Goal: Task Accomplishment & Management: Manage account settings

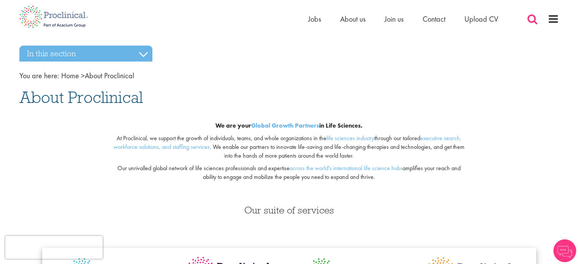
click at [532, 18] on span at bounding box center [532, 18] width 11 height 11
click at [557, 17] on span at bounding box center [553, 18] width 11 height 11
click at [554, 21] on span at bounding box center [553, 18] width 11 height 11
click at [394, 17] on span "Join us" at bounding box center [394, 19] width 19 height 10
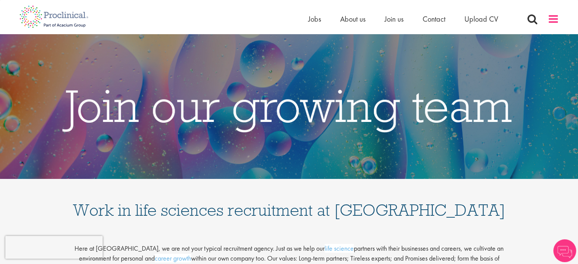
click at [557, 18] on span at bounding box center [553, 18] width 11 height 11
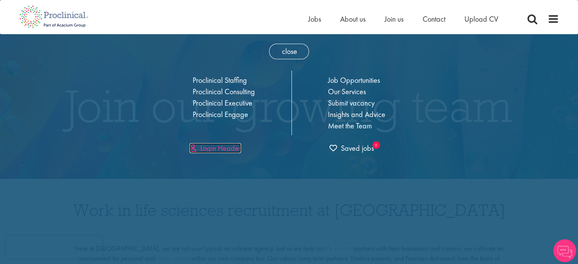
click at [234, 150] on link "Login Header" at bounding box center [215, 148] width 51 height 10
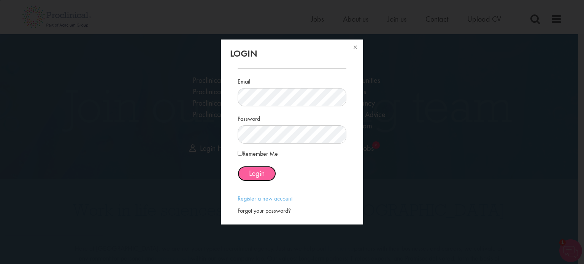
click at [265, 175] on button "Login" at bounding box center [257, 173] width 38 height 15
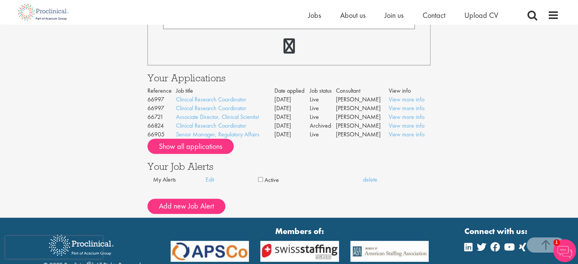
scroll to position [423, 0]
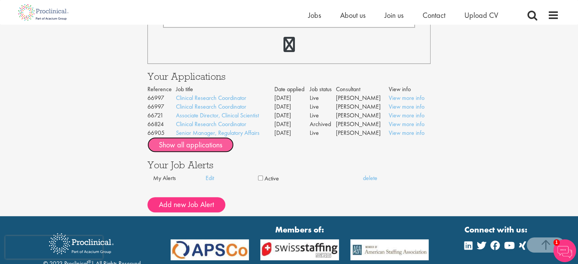
click at [222, 150] on button "Show all applications" at bounding box center [190, 144] width 86 height 15
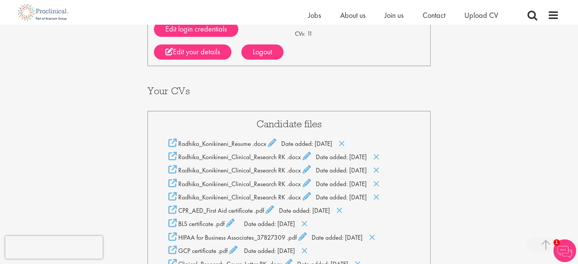
scroll to position [0, 0]
